Goal: Navigation & Orientation: Find specific page/section

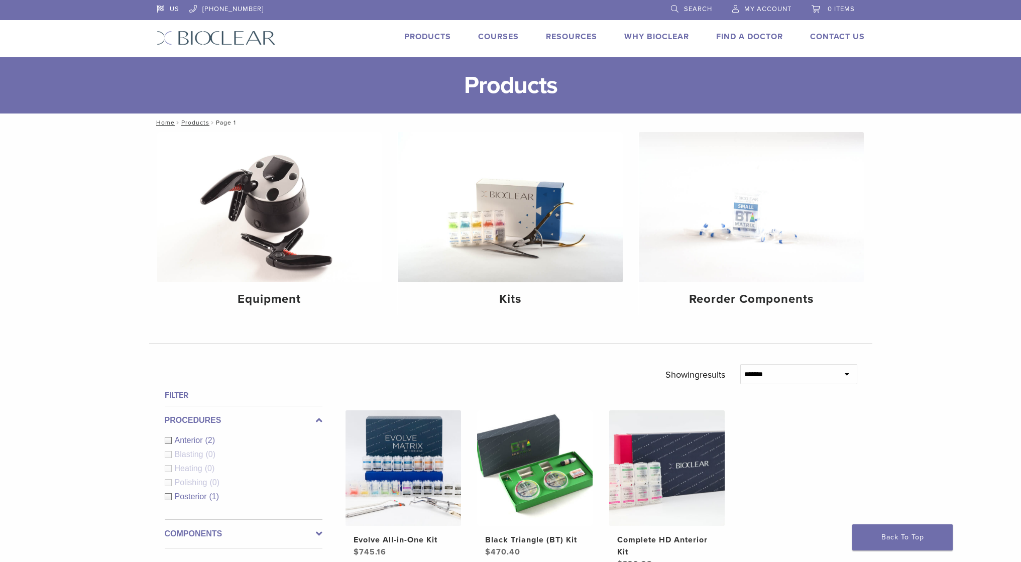
click at [198, 38] on img at bounding box center [216, 38] width 119 height 15
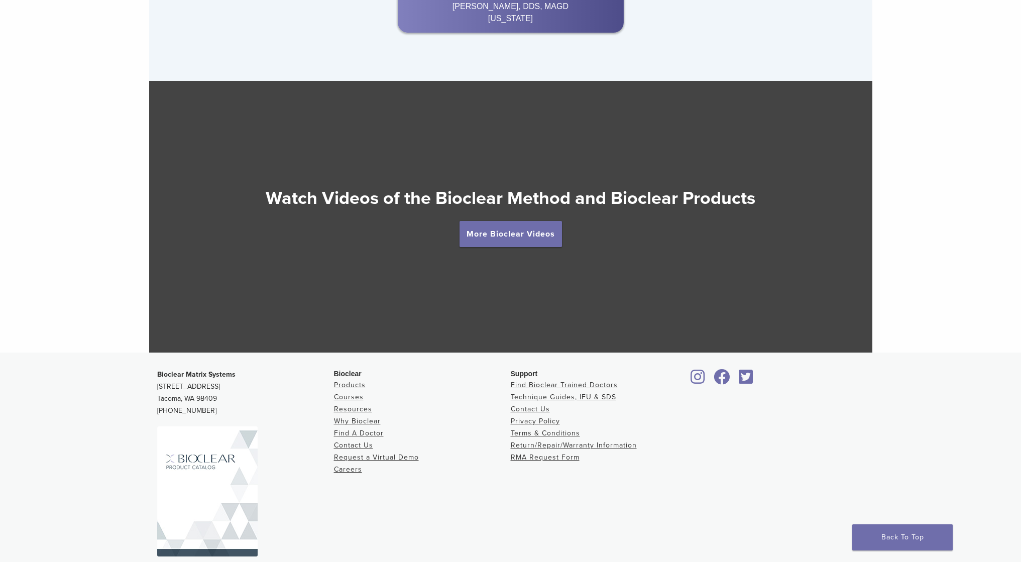
scroll to position [1711, 0]
